Goal: Information Seeking & Learning: Check status

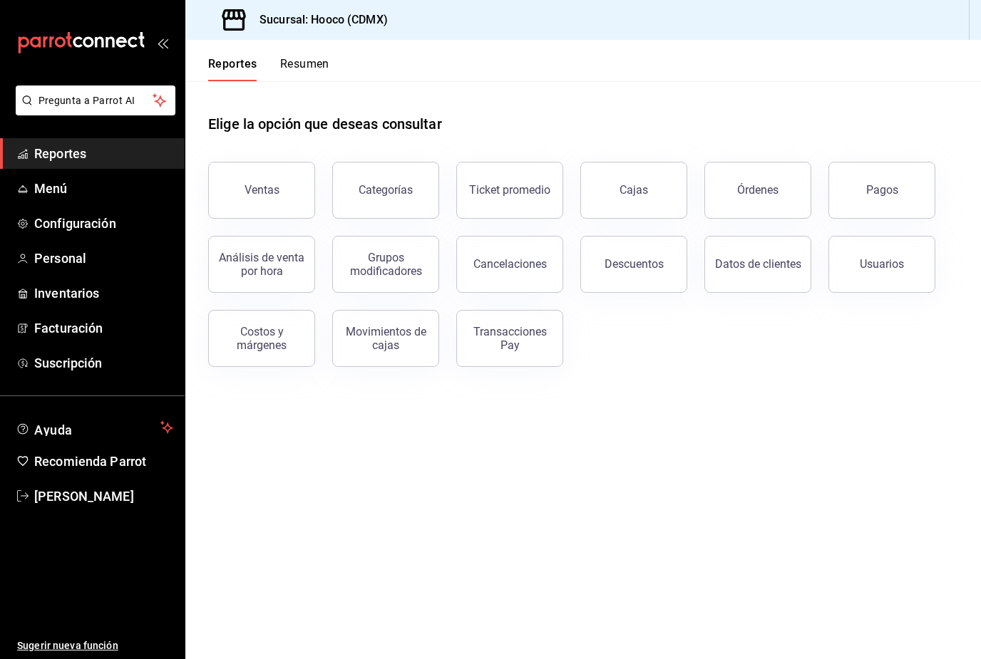
click at [271, 192] on div "Ventas" at bounding box center [261, 190] width 35 height 14
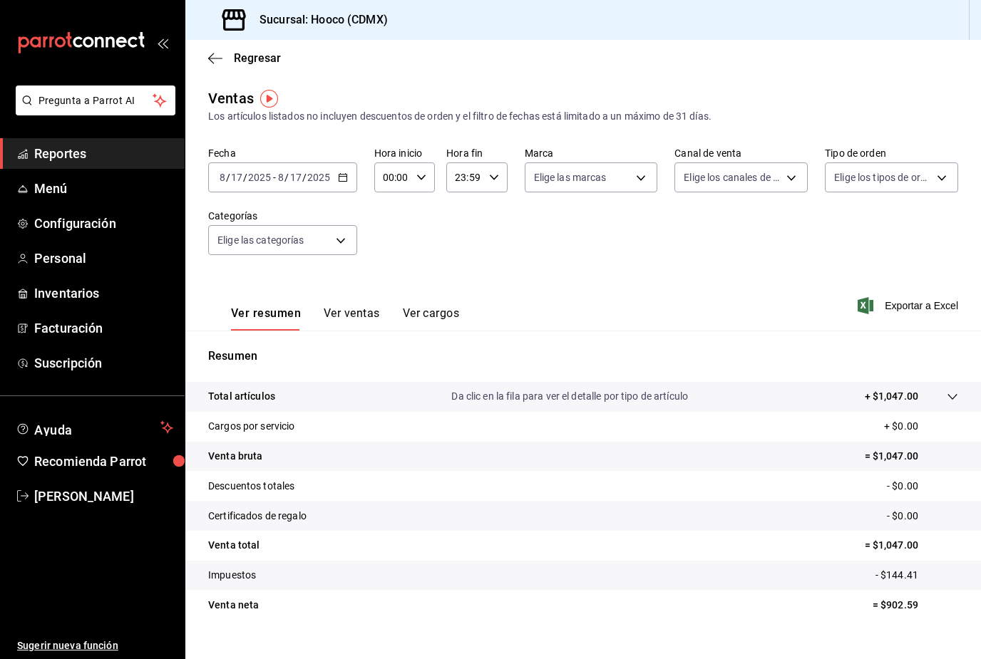
click at [961, 396] on tr "Total artículos Da clic en la fila para ver el detalle por tipo de artículo + $…" at bounding box center [582, 397] width 795 height 30
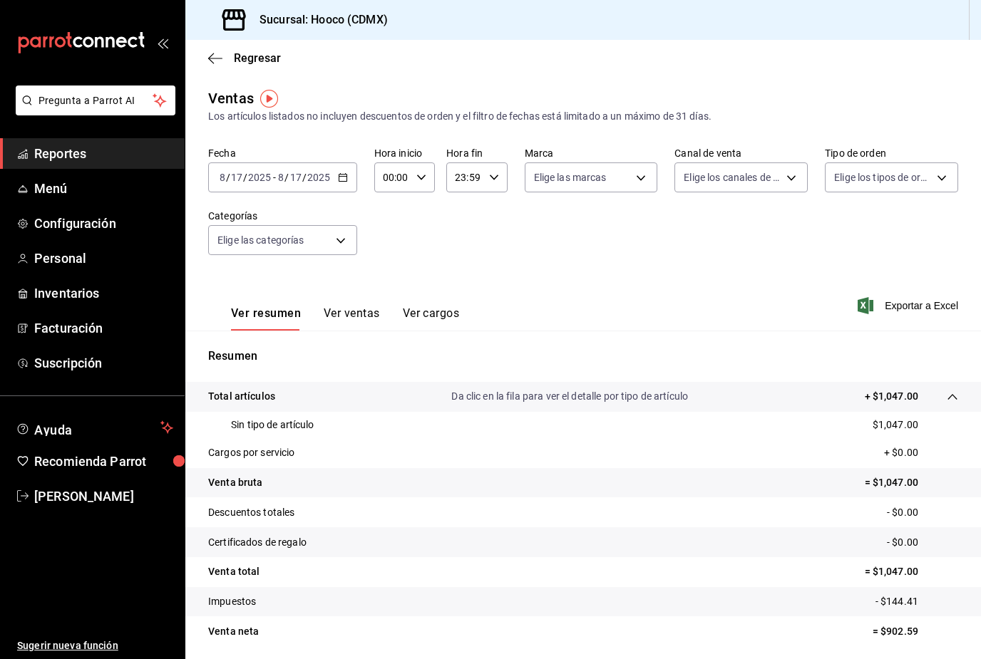
click at [964, 401] on tr "Total artículos Da clic en la fila para ver el detalle por tipo de artículo + $…" at bounding box center [582, 397] width 795 height 30
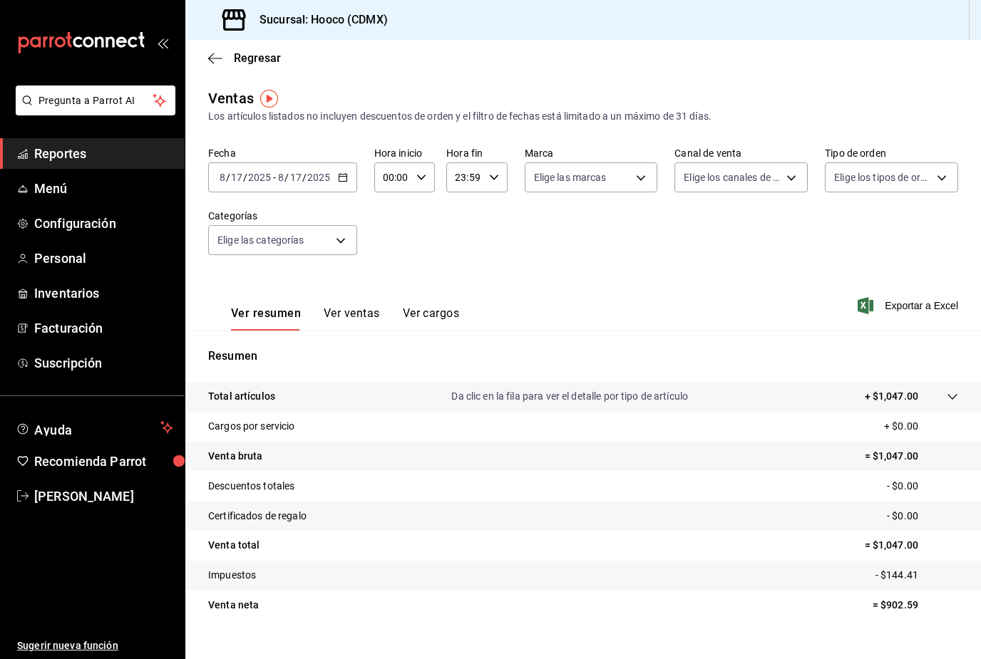
click at [370, 323] on button "Ver ventas" at bounding box center [352, 318] width 56 height 24
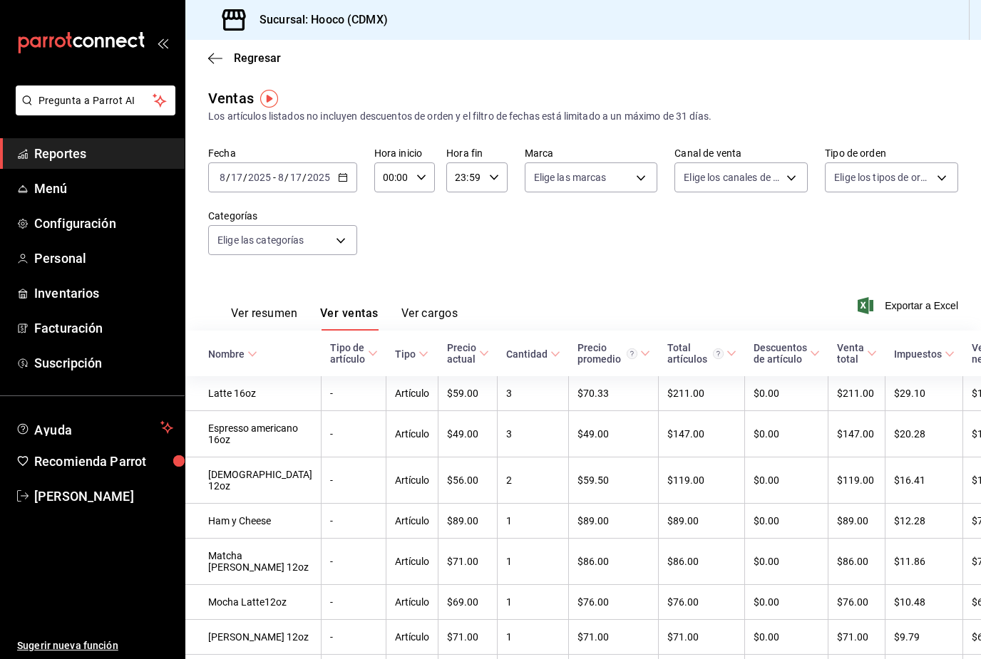
click at [438, 314] on button "Ver cargos" at bounding box center [429, 318] width 57 height 24
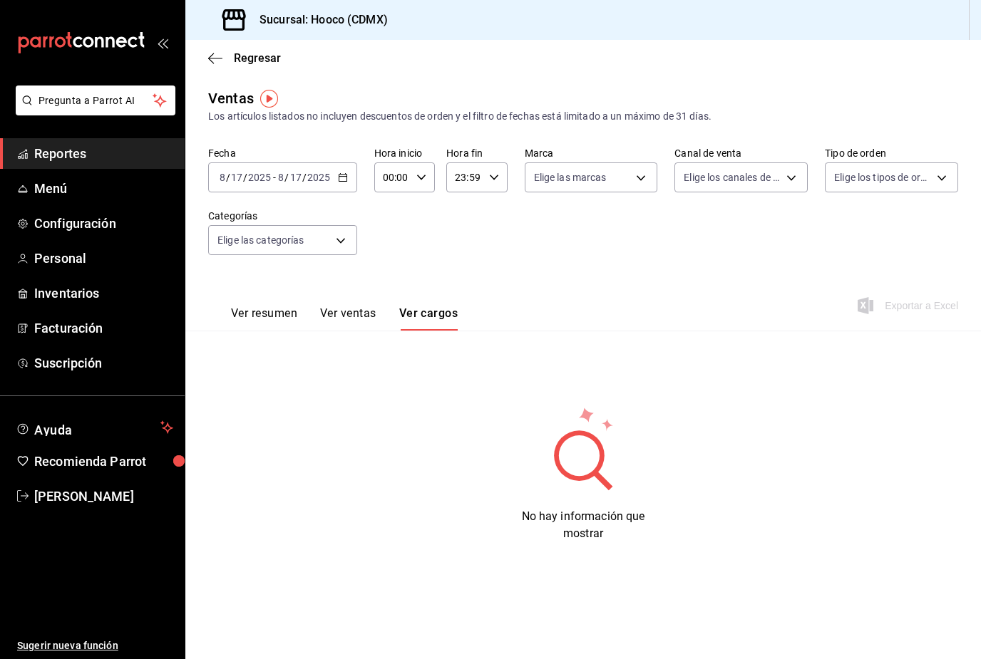
click at [272, 321] on button "Ver resumen" at bounding box center [264, 318] width 66 height 24
